Goal: Transaction & Acquisition: Download file/media

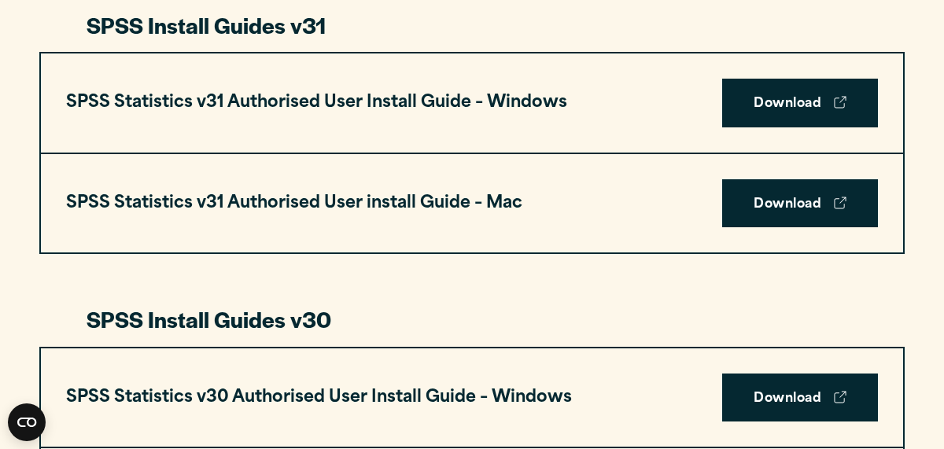
scroll to position [866, 0]
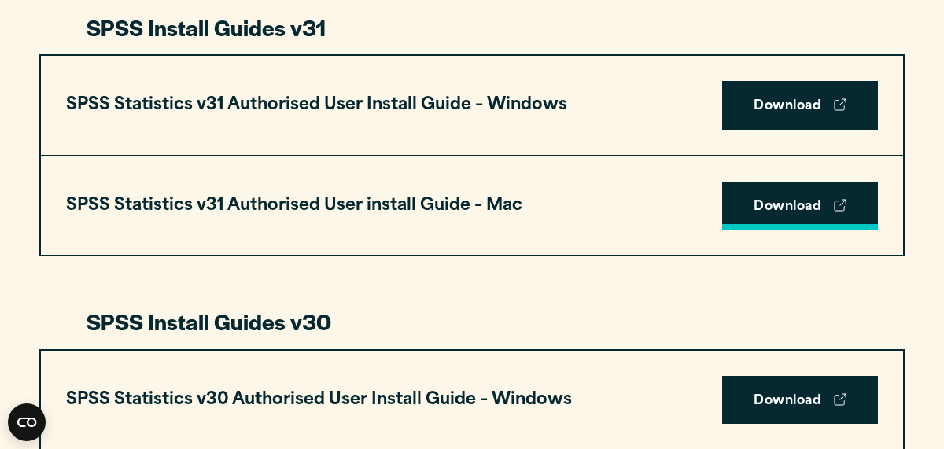
click at [790, 209] on link "Download" at bounding box center [800, 206] width 156 height 49
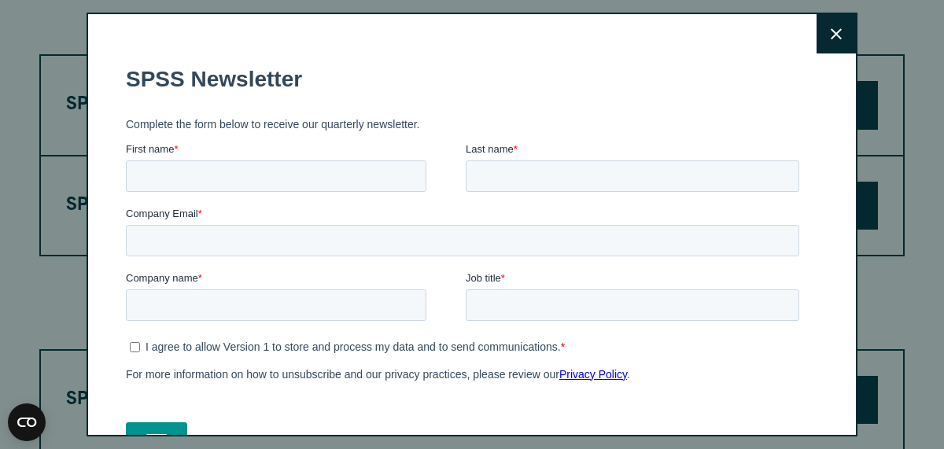
click at [829, 28] on button "Close" at bounding box center [836, 33] width 39 height 39
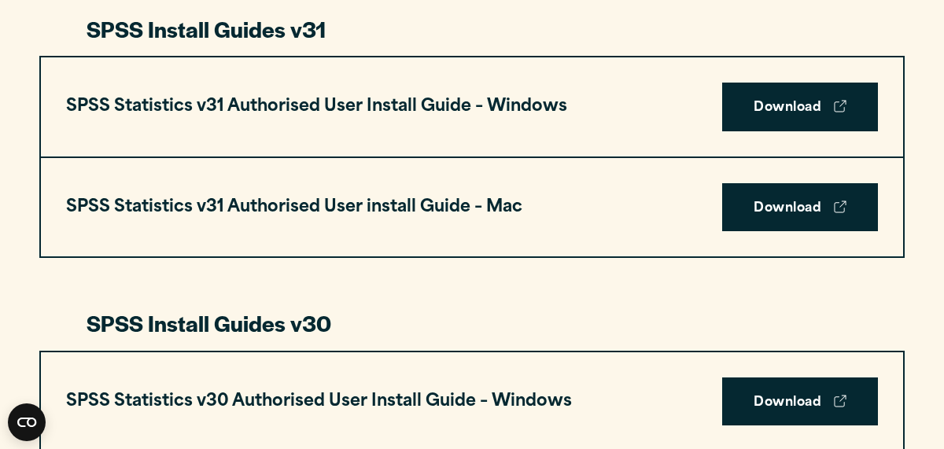
scroll to position [862, 0]
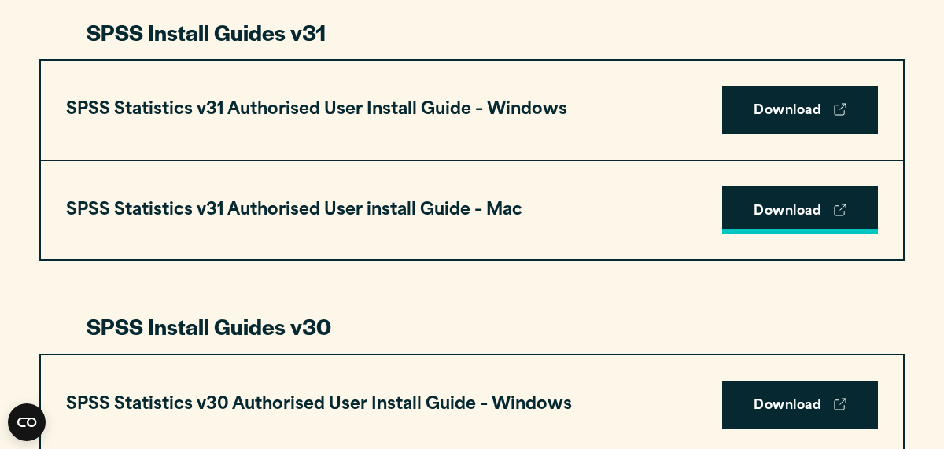
click at [793, 212] on link "Download" at bounding box center [800, 210] width 156 height 49
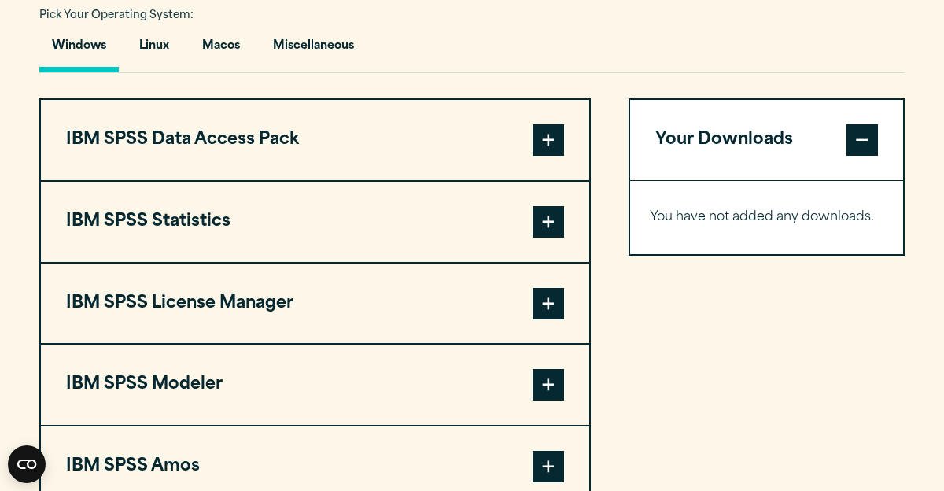
scroll to position [1254, 0]
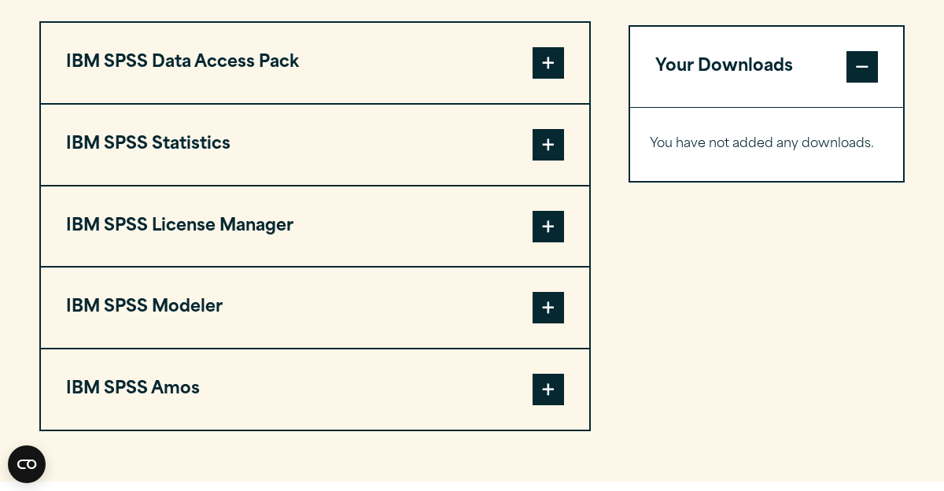
click at [859, 67] on span at bounding box center [862, 66] width 31 height 31
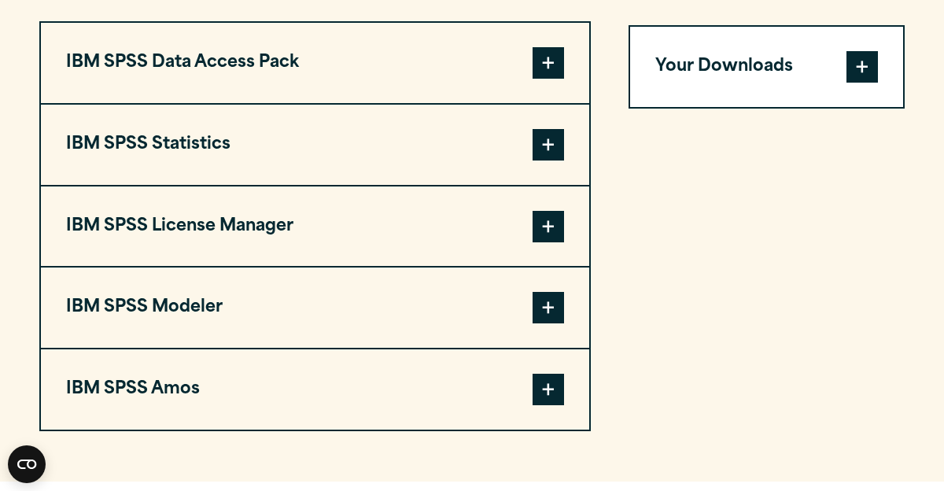
click at [859, 67] on span at bounding box center [862, 66] width 31 height 31
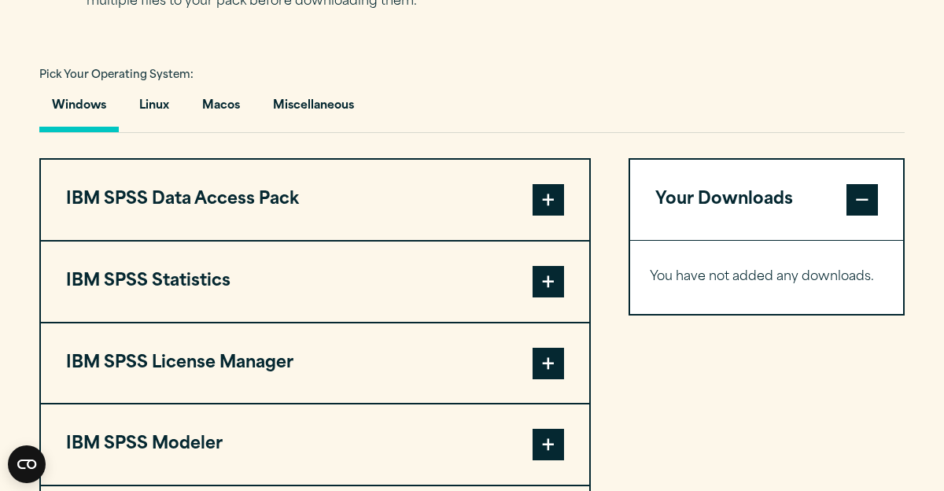
scroll to position [1120, 0]
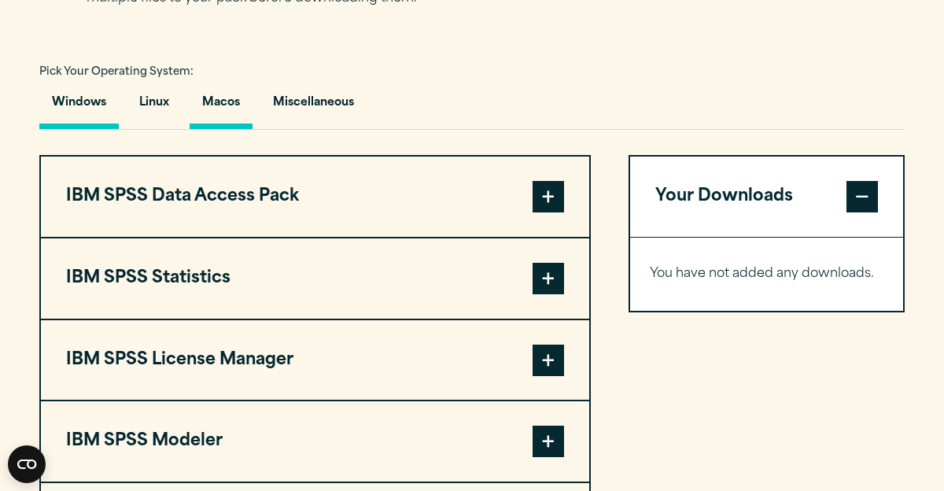
click at [233, 94] on button "Macos" at bounding box center [221, 106] width 63 height 45
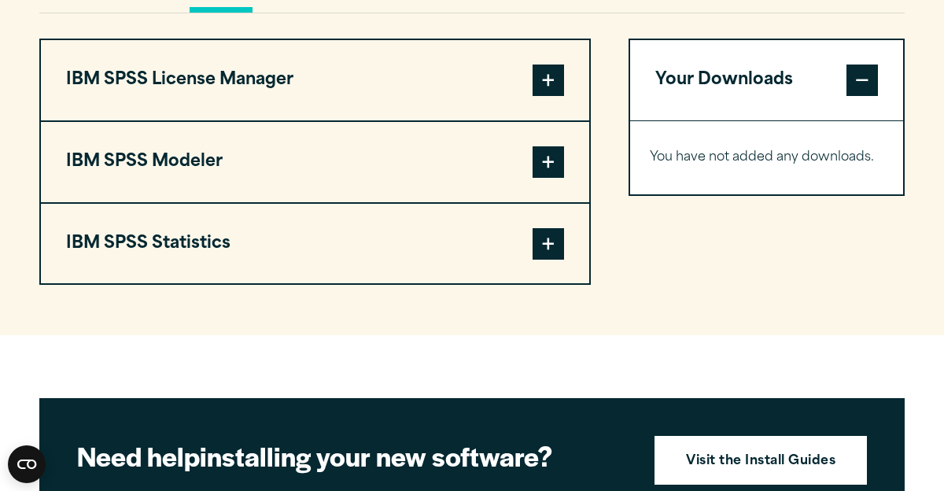
scroll to position [1239, 0]
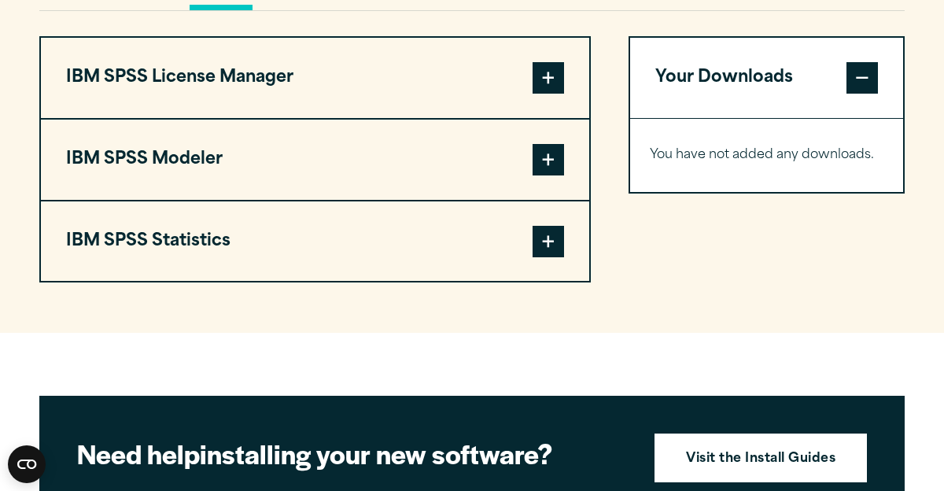
click at [456, 254] on button "IBM SPSS Statistics" at bounding box center [315, 241] width 548 height 80
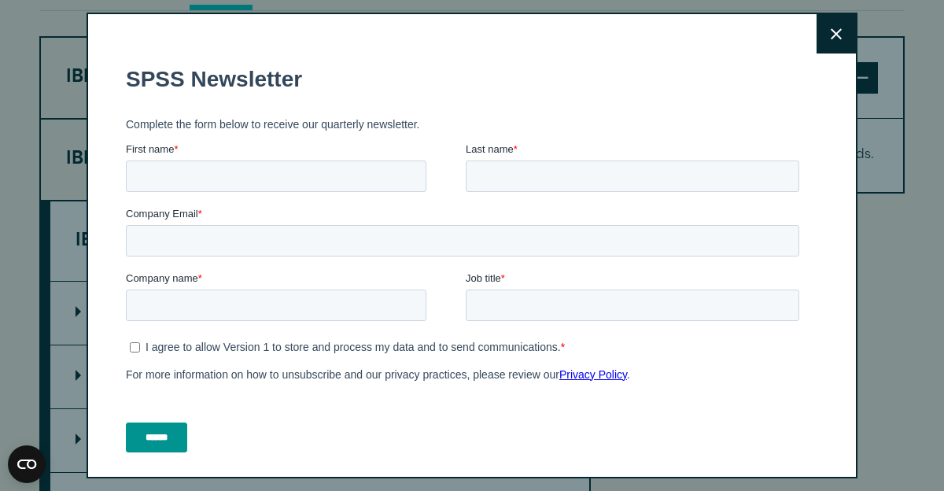
click at [831, 45] on button "Close" at bounding box center [836, 33] width 39 height 39
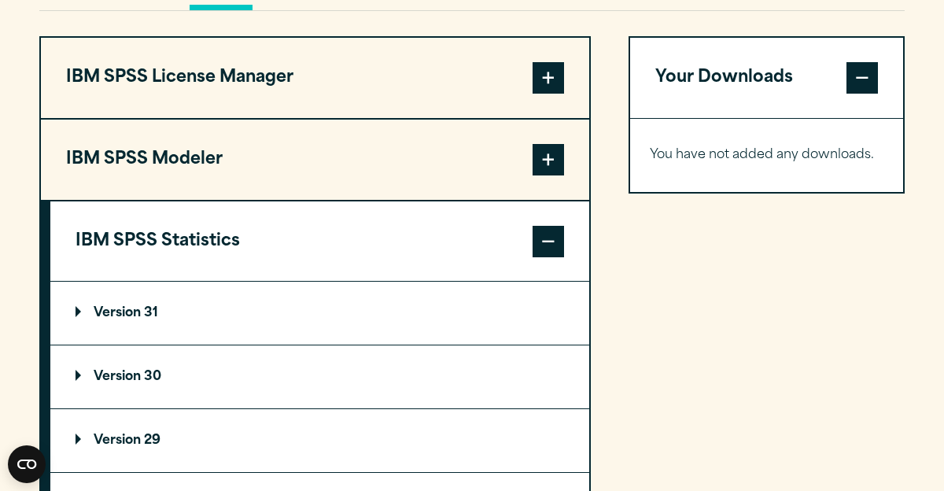
click at [476, 89] on button "IBM SPSS License Manager" at bounding box center [315, 78] width 548 height 80
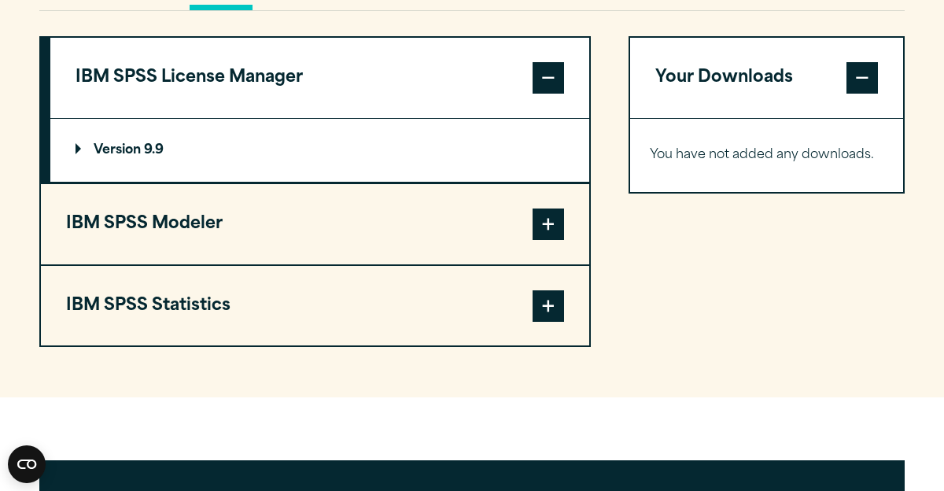
click at [476, 89] on button "IBM SPSS License Manager" at bounding box center [319, 78] width 539 height 80
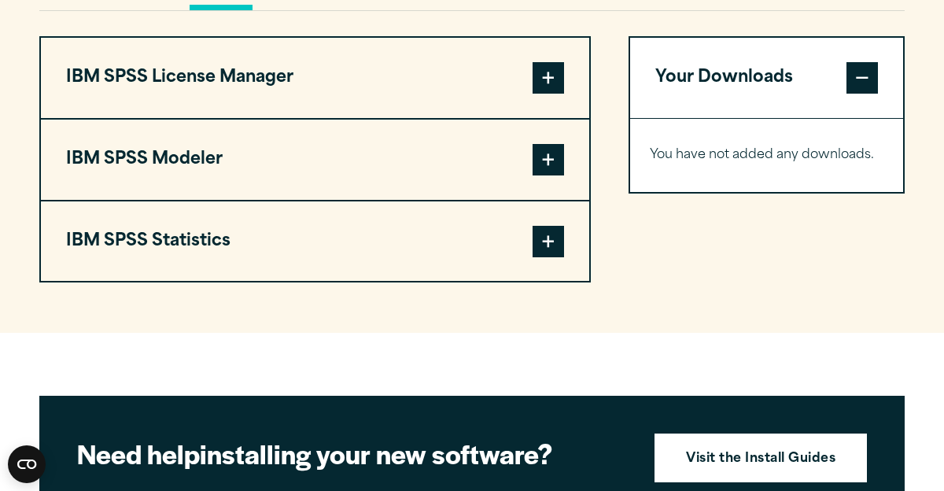
click at [482, 259] on button "IBM SPSS Statistics" at bounding box center [315, 241] width 548 height 80
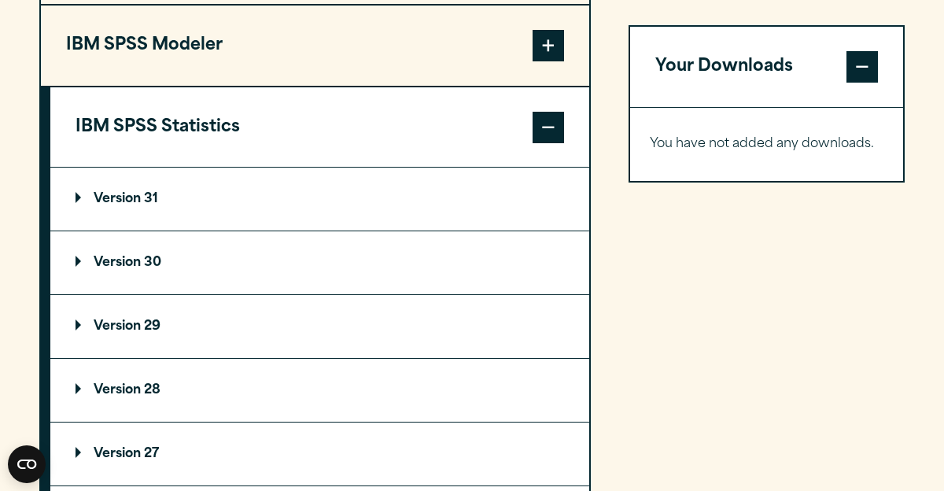
scroll to position [1353, 0]
click at [295, 230] on summary "Version 31" at bounding box center [319, 198] width 539 height 63
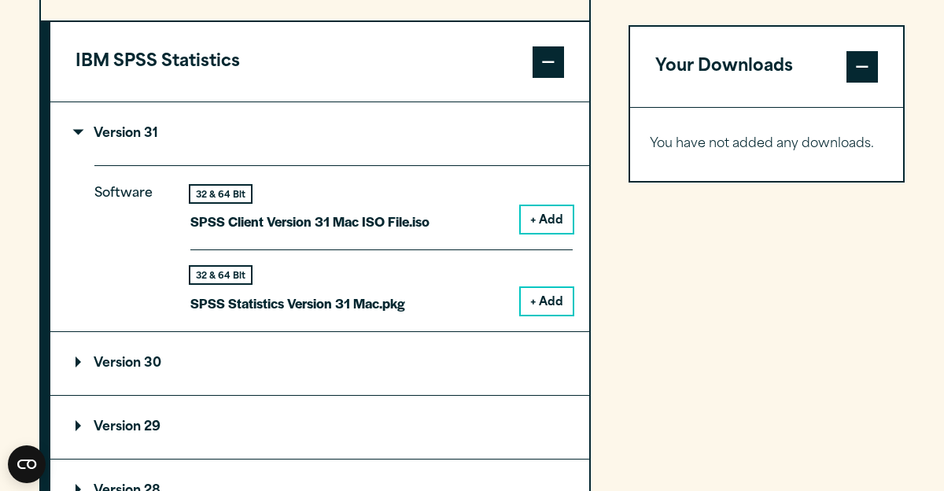
scroll to position [1424, 0]
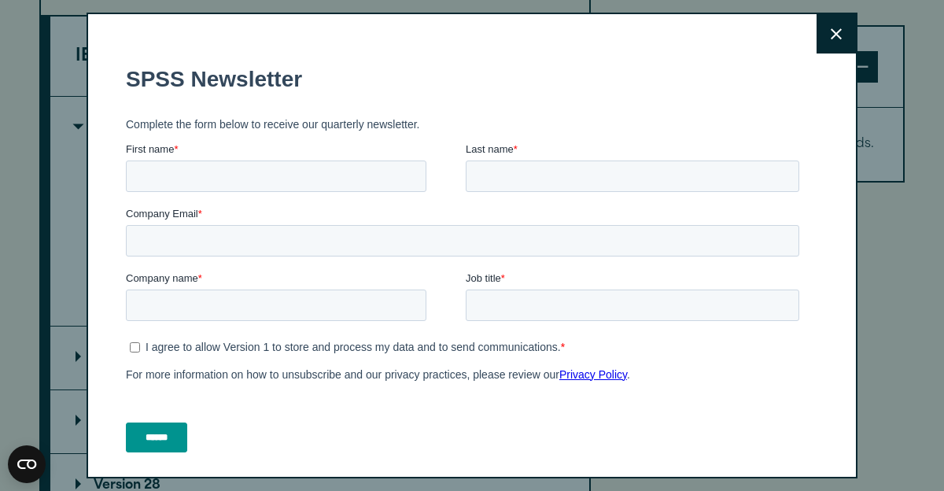
click at [827, 38] on button "Close" at bounding box center [836, 33] width 39 height 39
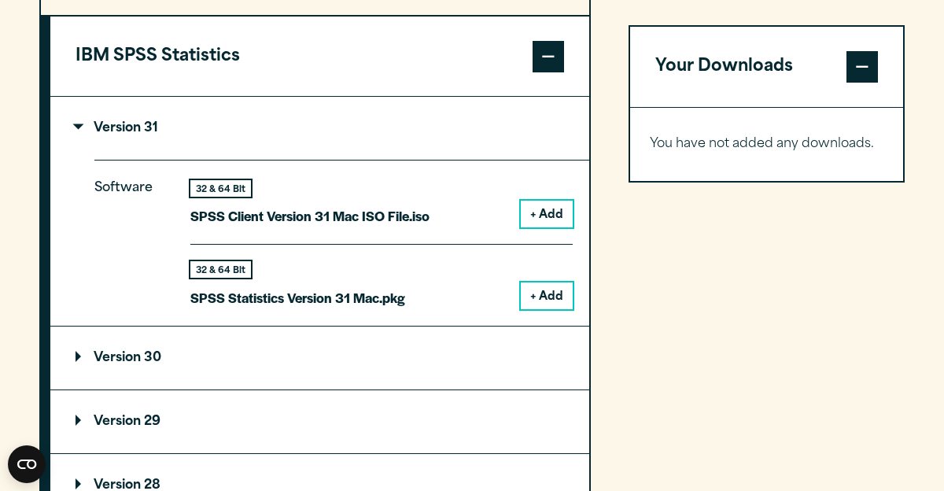
click at [548, 302] on button "+ Add" at bounding box center [547, 296] width 52 height 27
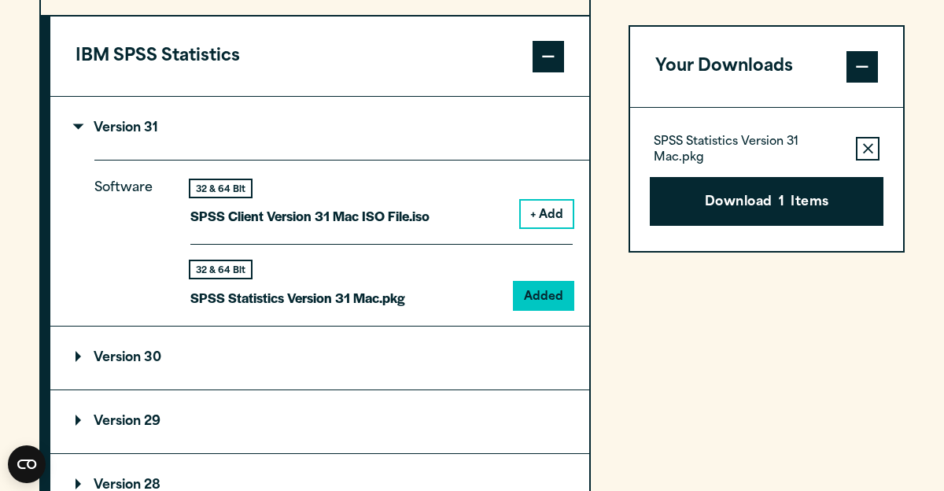
click at [556, 226] on button "+ Add" at bounding box center [547, 214] width 52 height 27
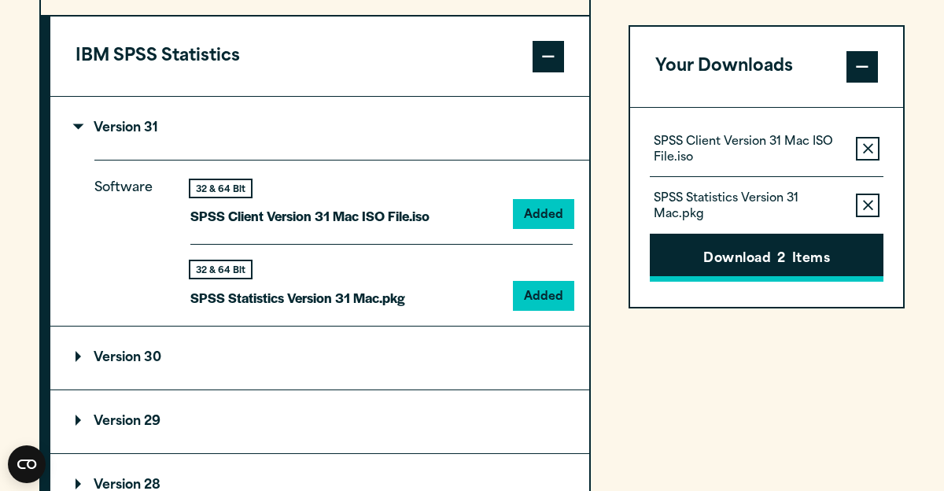
click at [696, 260] on button "Download 2 Items" at bounding box center [767, 258] width 234 height 49
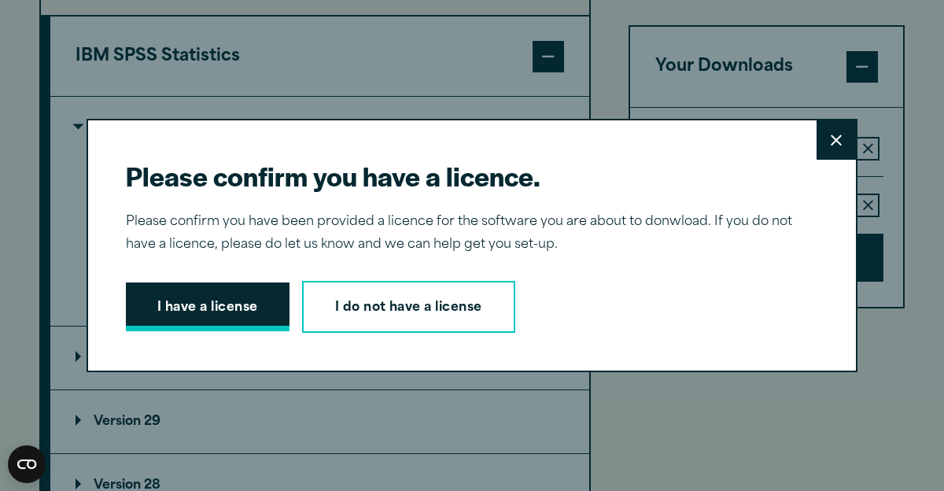
click at [253, 311] on button "I have a license" at bounding box center [208, 307] width 164 height 49
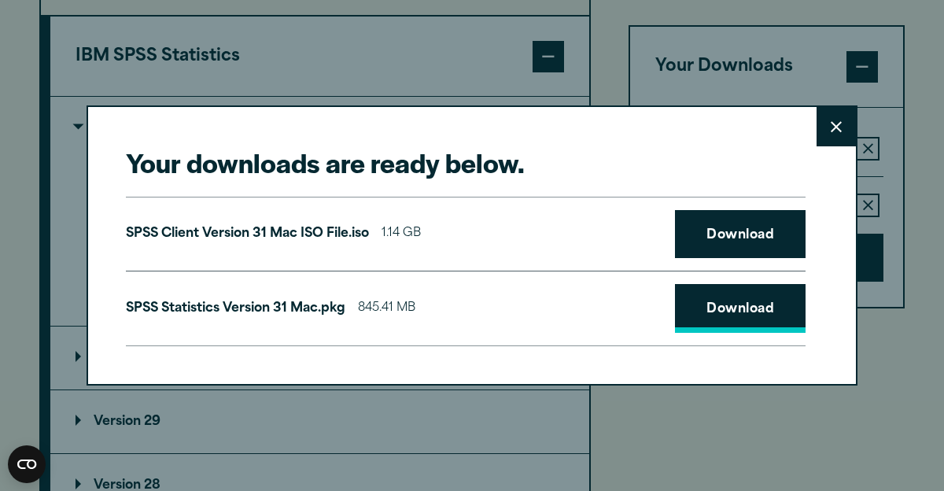
click at [755, 311] on link "Download" at bounding box center [740, 308] width 131 height 49
